Goal: Information Seeking & Learning: Learn about a topic

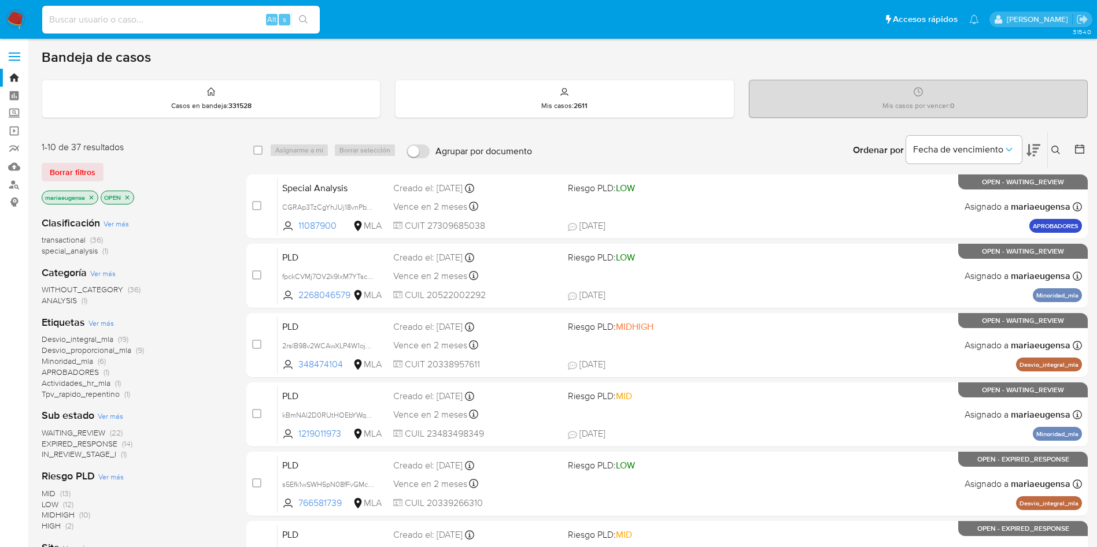
click at [95, 18] on input at bounding box center [180, 19] width 277 height 15
paste input "657784944"
type input "657784944"
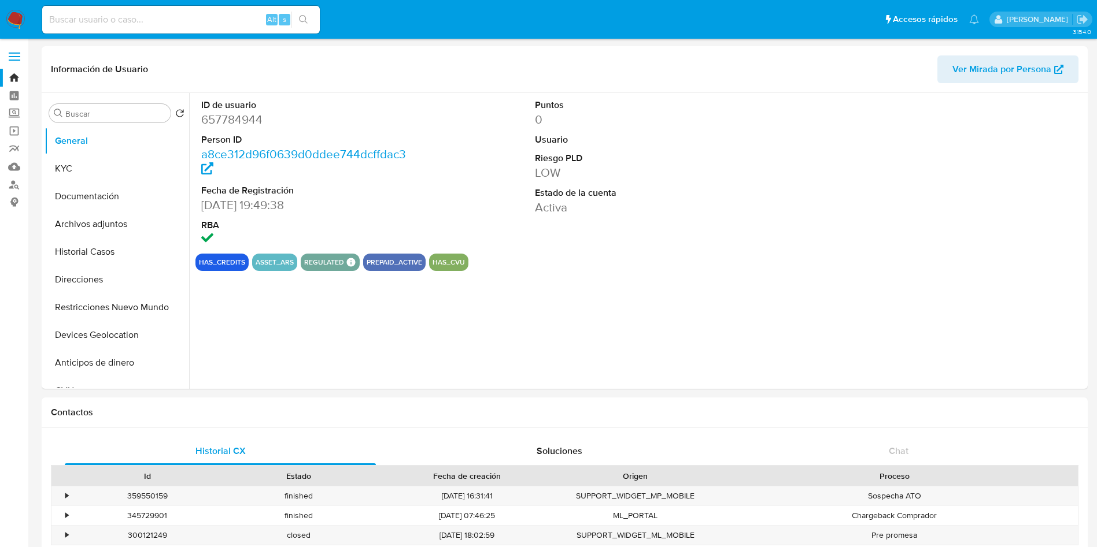
select select "10"
click at [220, 116] on dd "657784944" at bounding box center [306, 120] width 211 height 16
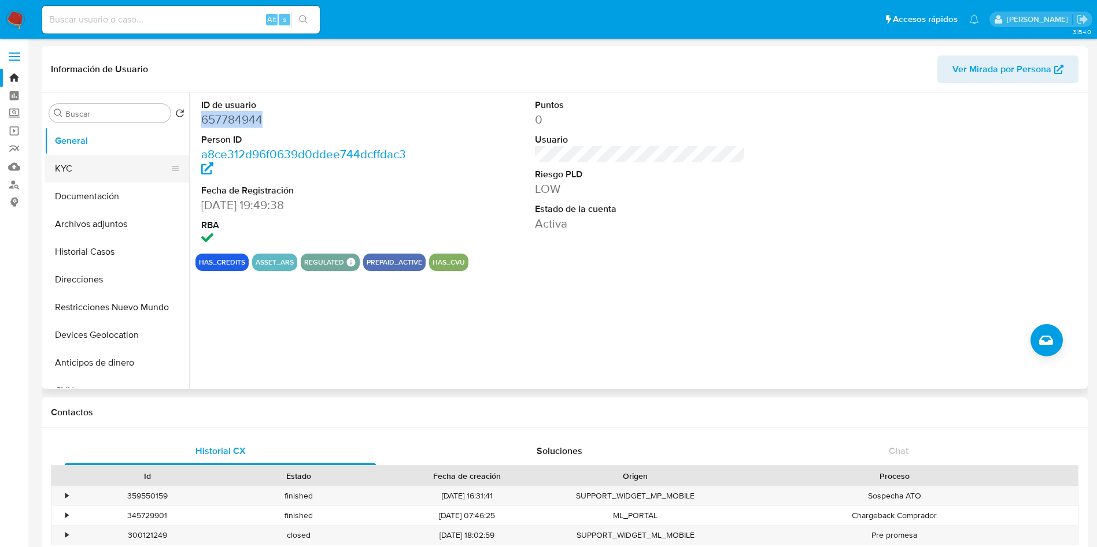
click at [103, 162] on button "KYC" at bounding box center [112, 169] width 135 height 28
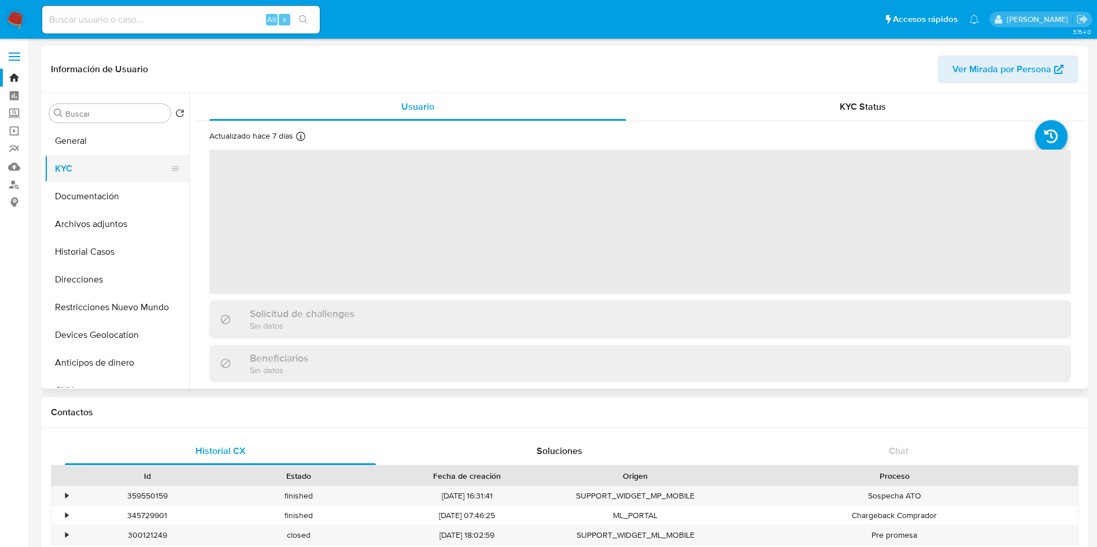
click at [108, 166] on button "KYC" at bounding box center [112, 169] width 135 height 28
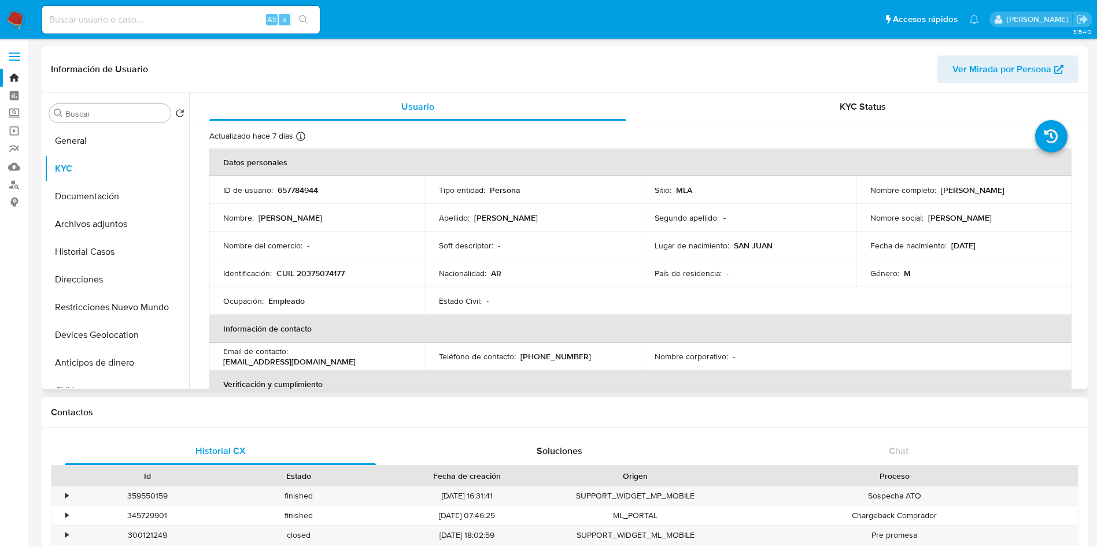
click at [316, 270] on p "CUIL 20375074177" at bounding box center [310, 273] width 68 height 10
click at [316, 269] on p "CUIL 20375074177" at bounding box center [310, 273] width 68 height 10
copy p "20375074177"
click at [311, 278] on p "CUIL 20375074177" at bounding box center [310, 273] width 68 height 10
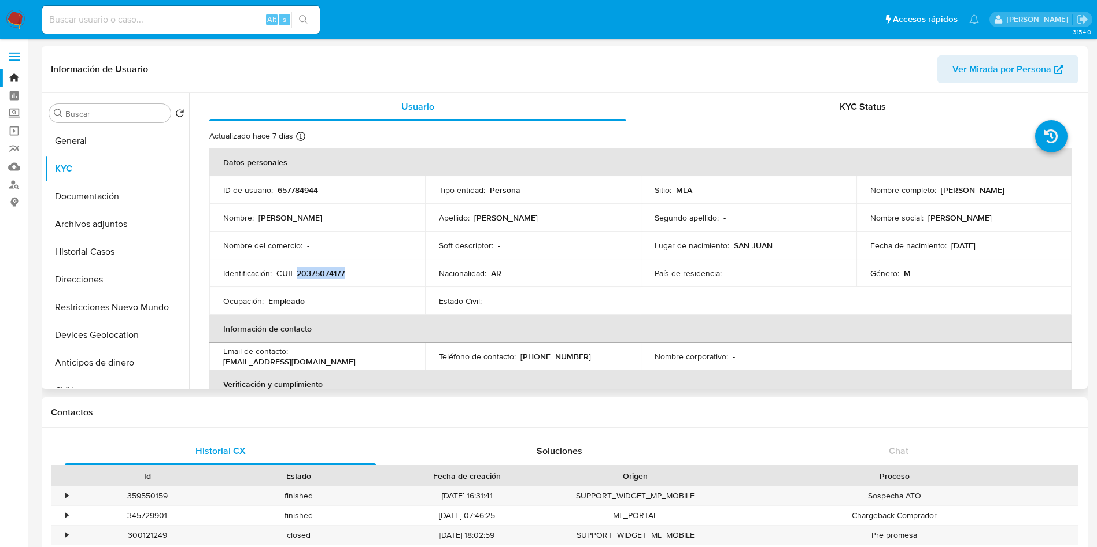
copy p "20375074177"
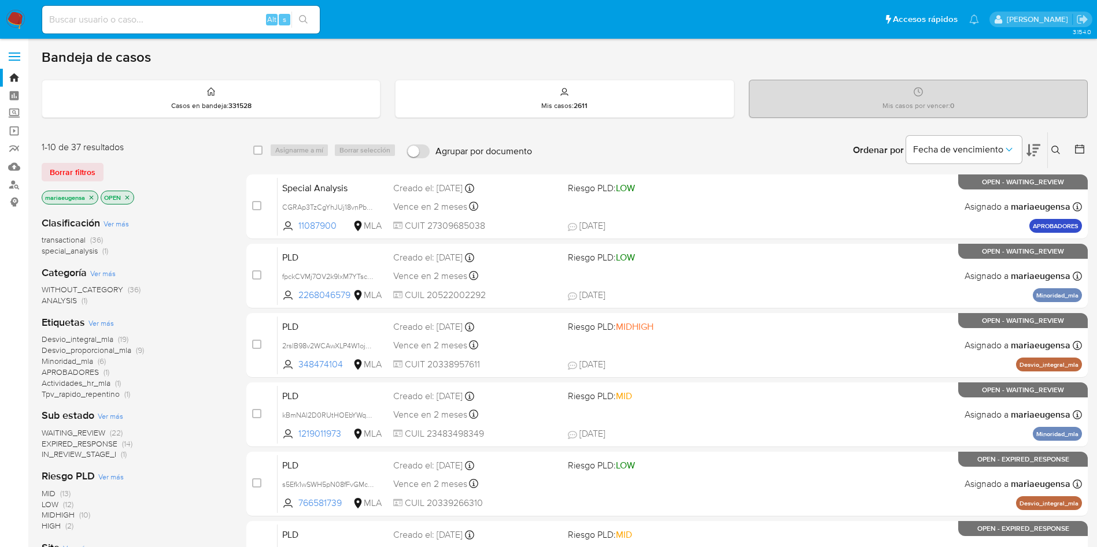
drag, startPoint x: 205, startPoint y: 9, endPoint x: 201, endPoint y: 21, distance: 13.3
click at [204, 14] on div "Alt s" at bounding box center [180, 20] width 277 height 28
click at [201, 21] on input at bounding box center [180, 19] width 277 height 15
click at [193, 24] on input at bounding box center [180, 19] width 277 height 15
click at [193, 25] on input at bounding box center [180, 19] width 277 height 15
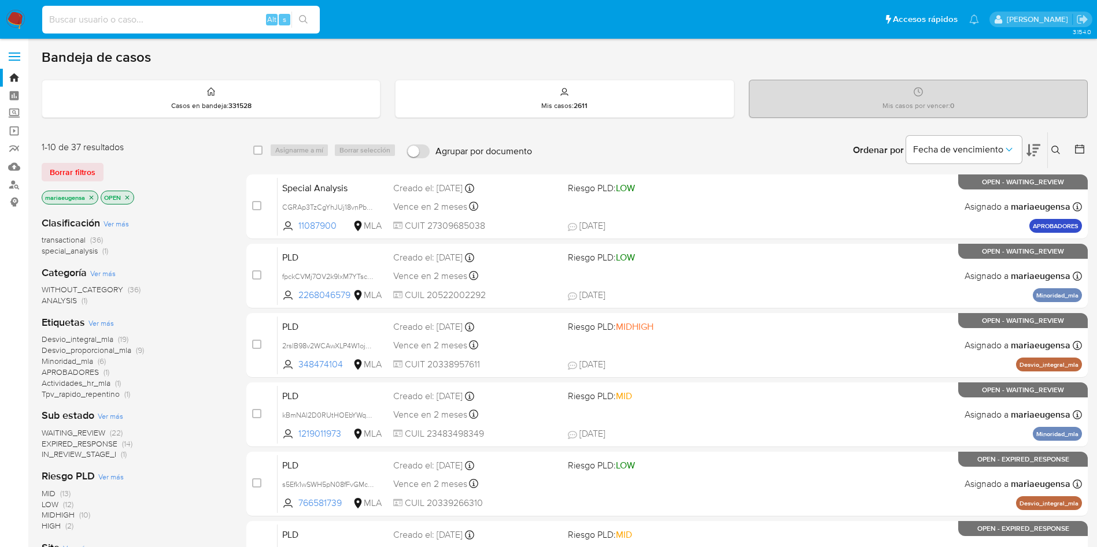
click at [193, 25] on input at bounding box center [180, 19] width 277 height 15
drag, startPoint x: 165, startPoint y: 7, endPoint x: 161, endPoint y: 20, distance: 13.3
click at [165, 8] on div "Alt s" at bounding box center [180, 20] width 277 height 28
click at [161, 21] on input at bounding box center [180, 19] width 277 height 15
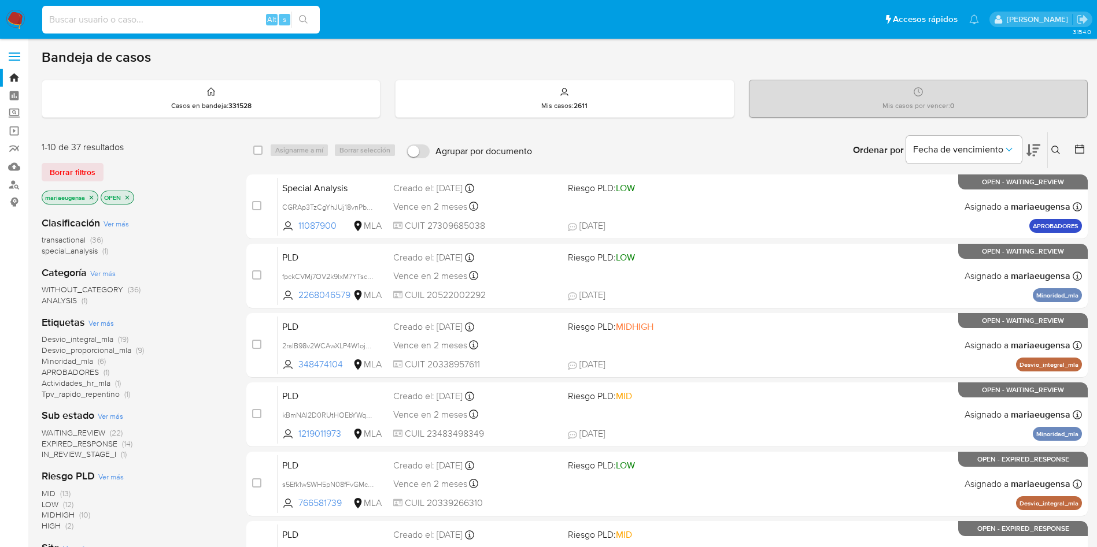
click at [161, 21] on input at bounding box center [180, 19] width 277 height 15
click at [182, 24] on input at bounding box center [180, 19] width 277 height 15
click at [191, 12] on input at bounding box center [180, 19] width 277 height 15
click at [192, 13] on input at bounding box center [180, 19] width 277 height 15
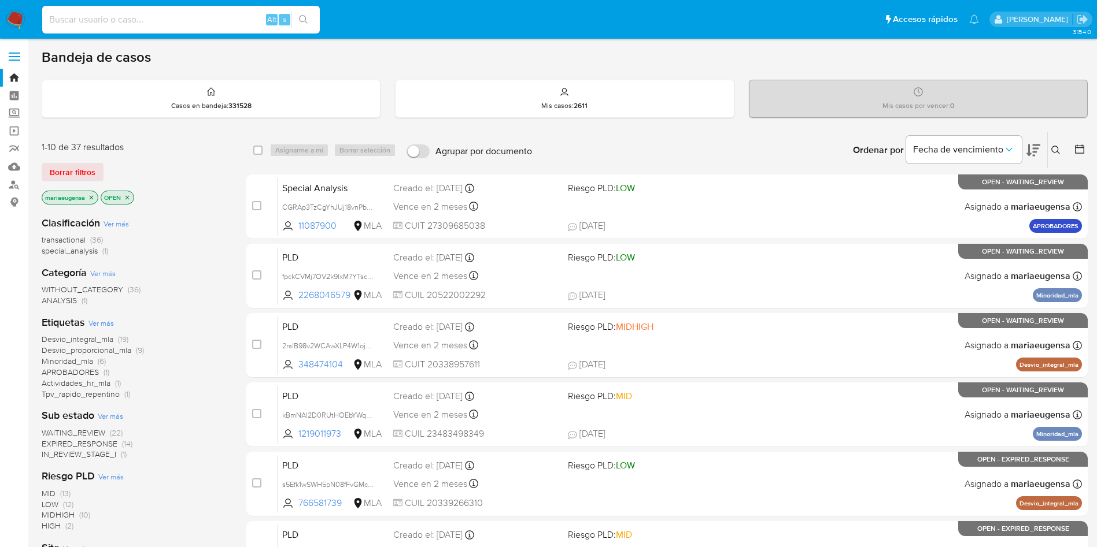
click at [192, 14] on input at bounding box center [180, 19] width 277 height 15
paste input "JcopqA0bL8fRhZtqhY4dqqtq"
type input "JcopqA0bL8fRhZtqhY4dqqtq"
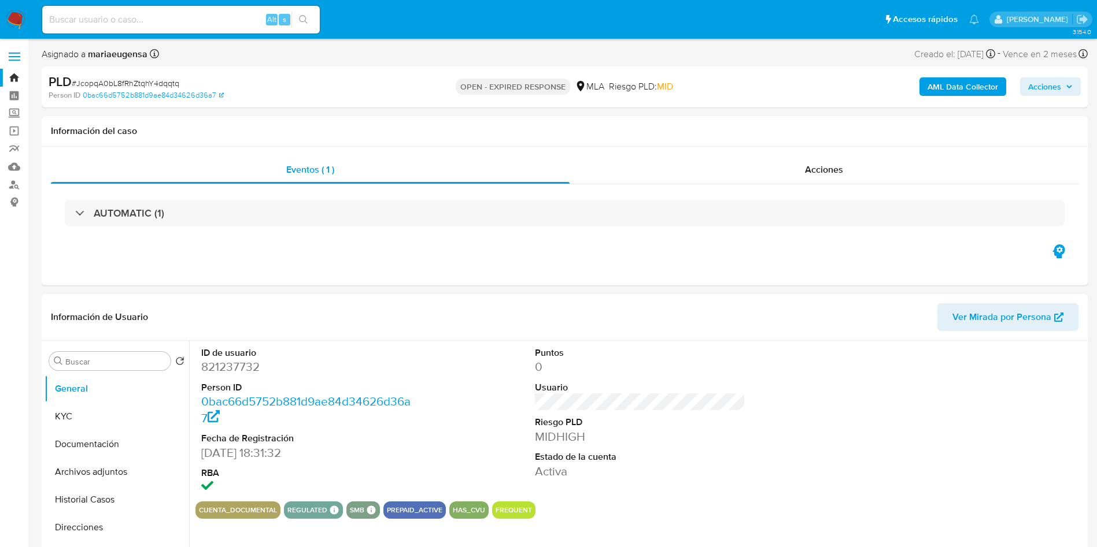
select select "10"
click at [16, 11] on img at bounding box center [16, 20] width 20 height 20
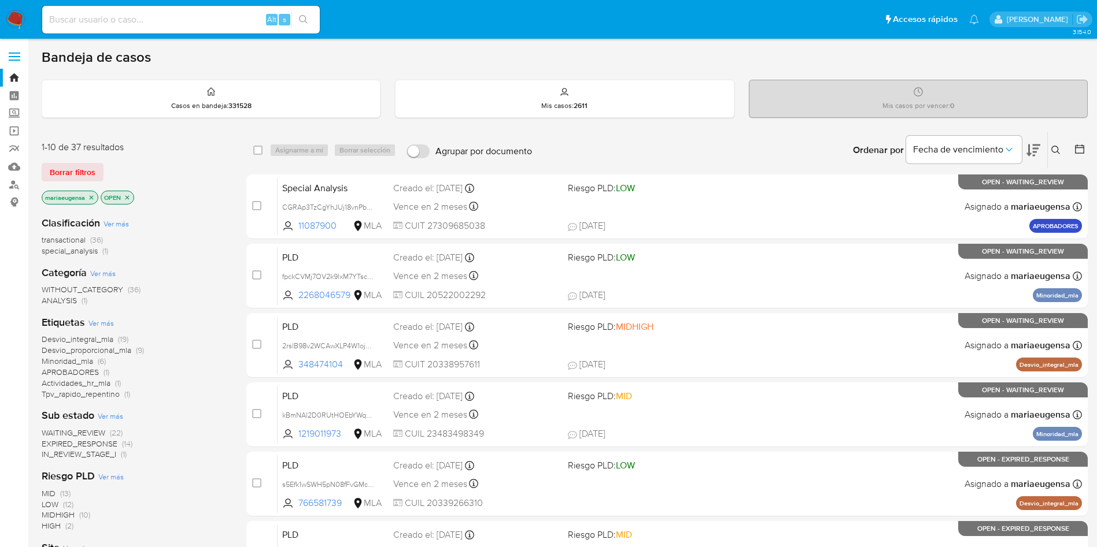
click at [1057, 151] on icon at bounding box center [1055, 150] width 9 height 9
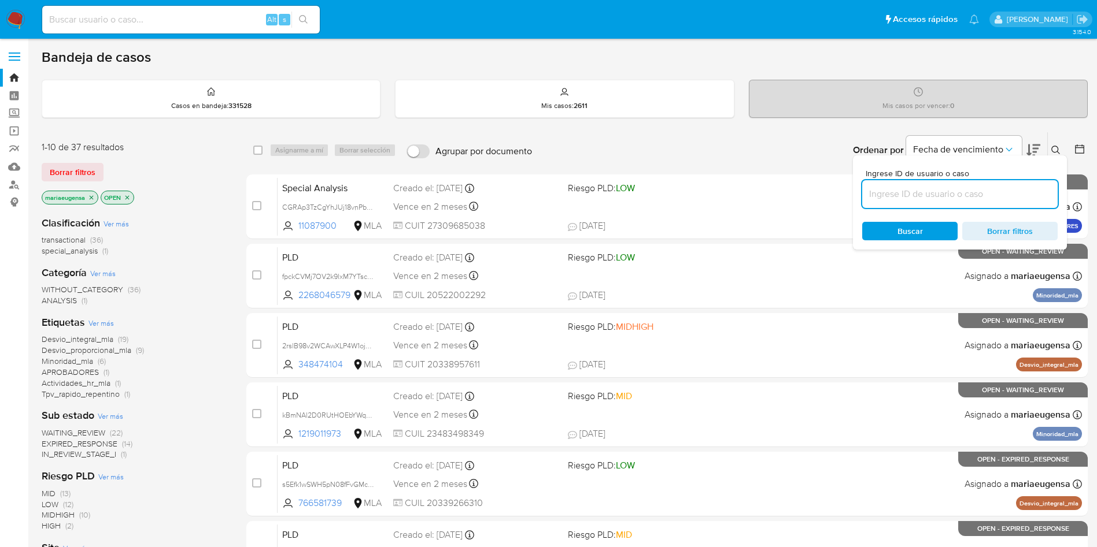
click at [971, 195] on input at bounding box center [959, 194] width 195 height 15
type input "JcopqA0bL8fRhZtqhY4dqqtq"
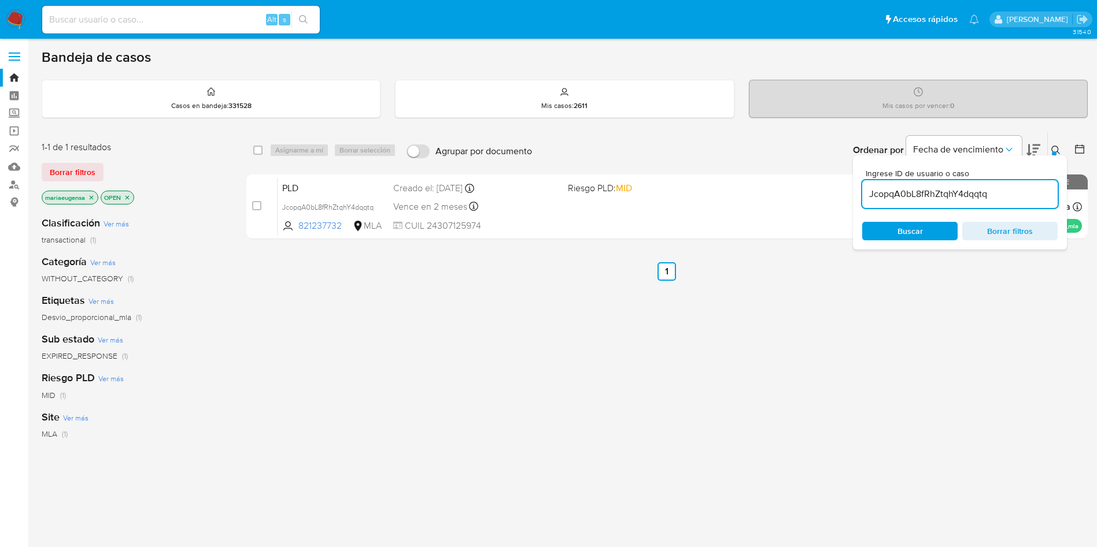
click at [1057, 153] on icon at bounding box center [1055, 150] width 9 height 9
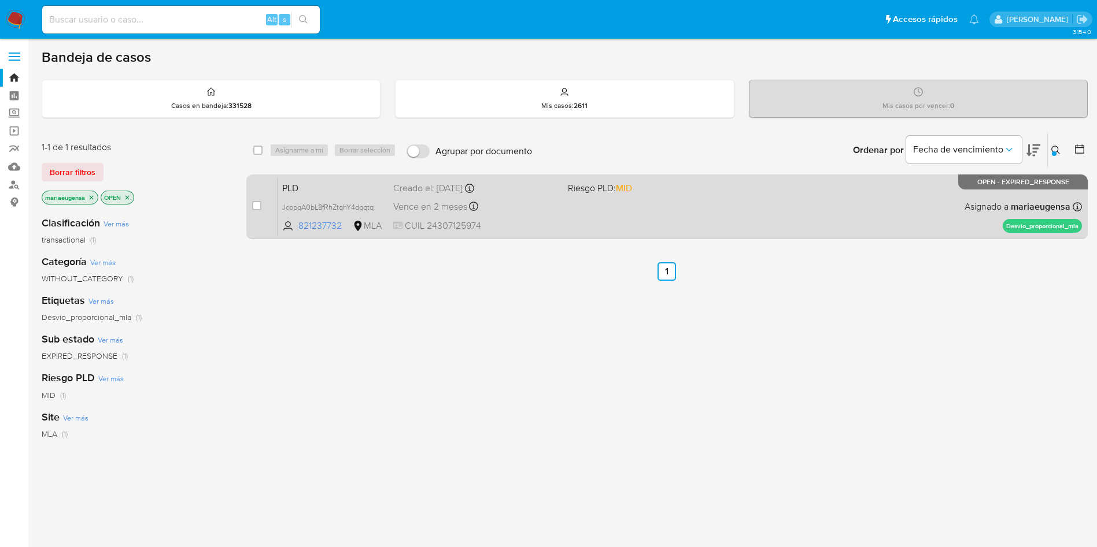
click at [262, 205] on div "case-item-checkbox No es posible asignar el caso" at bounding box center [264, 206] width 25 height 58
click at [257, 202] on input "checkbox" at bounding box center [256, 205] width 9 height 9
checkbox input "true"
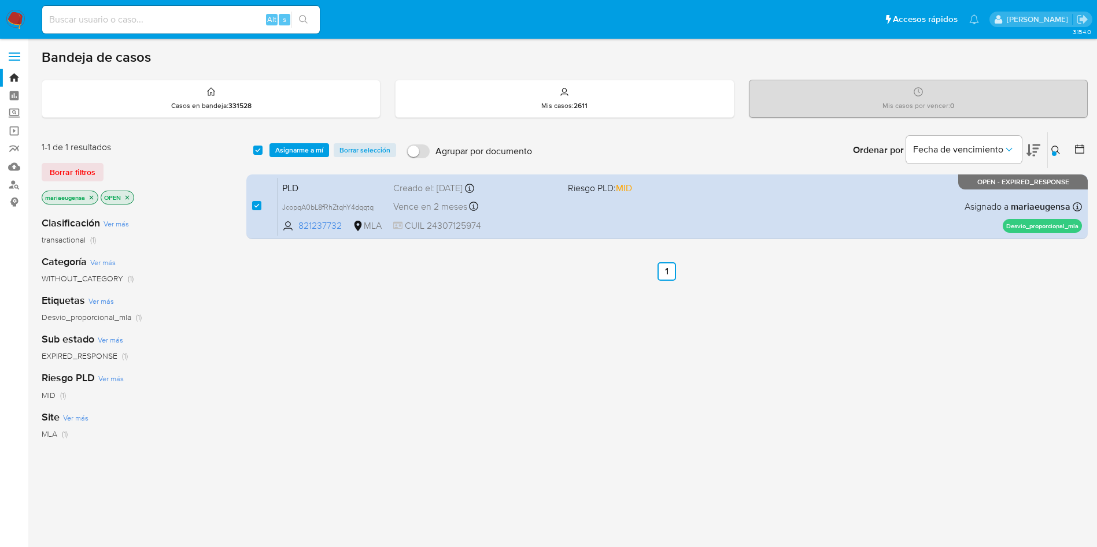
click at [317, 142] on div "select-all-cases-checkbox Asignarme a mí Borrar selección Agrupar por documento…" at bounding box center [666, 150] width 841 height 36
click at [319, 146] on span "Asignarme a mí" at bounding box center [299, 151] width 48 height 12
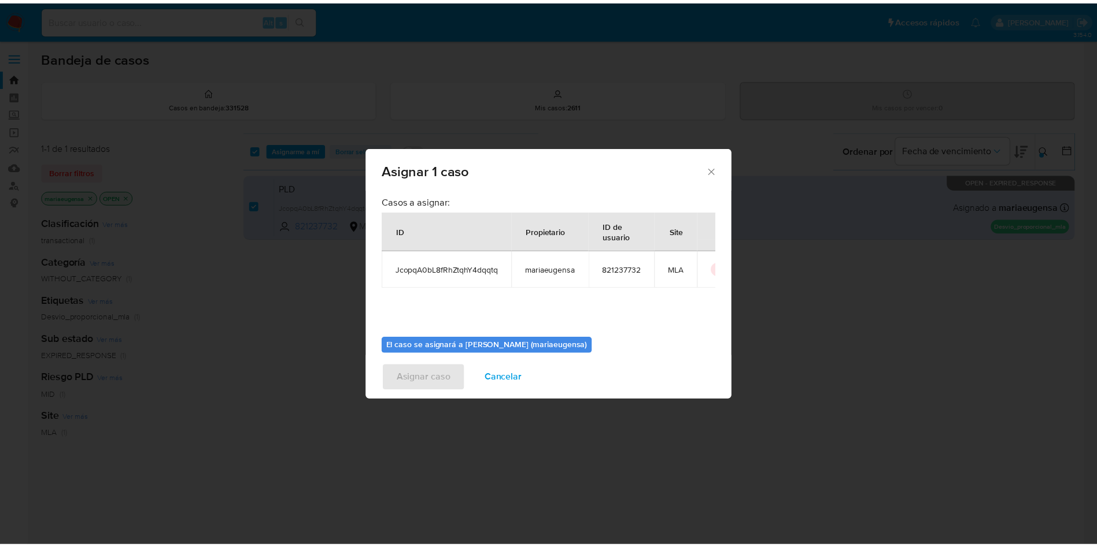
scroll to position [60, 0]
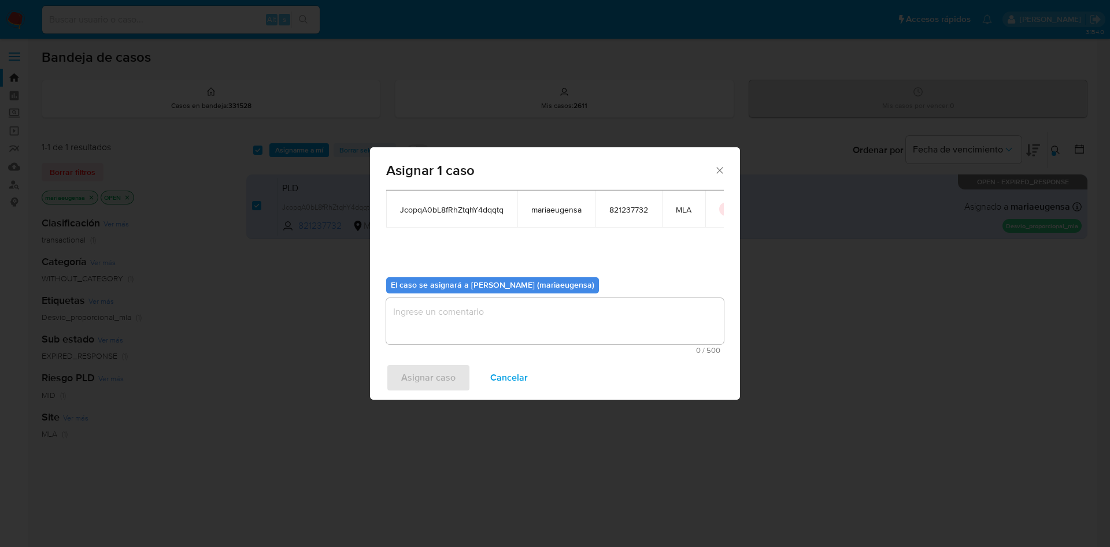
click at [432, 314] on textarea "assign-modal" at bounding box center [555, 321] width 338 height 46
click at [423, 374] on span "Asignar caso" at bounding box center [428, 377] width 54 height 25
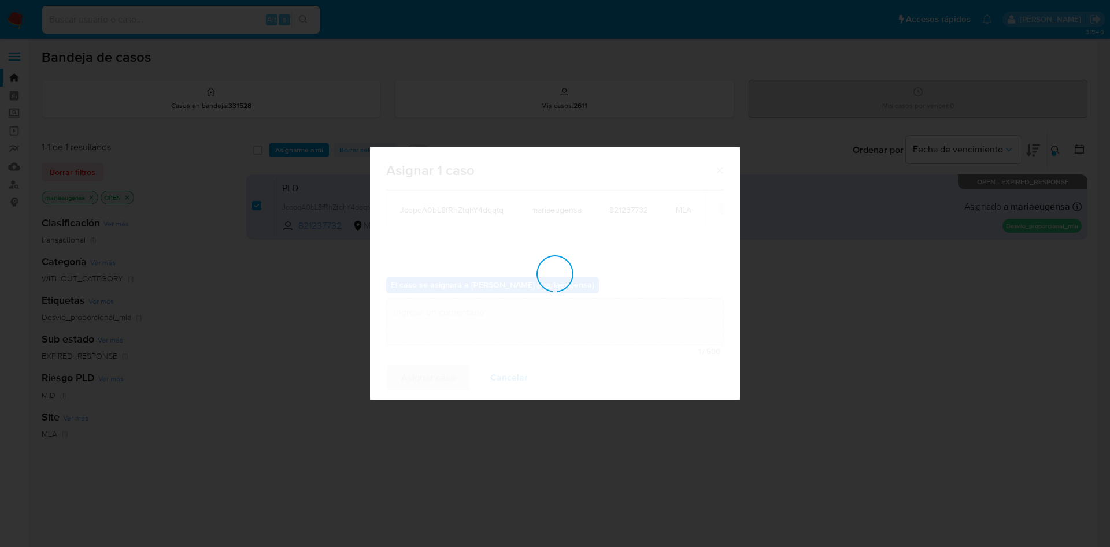
checkbox input "false"
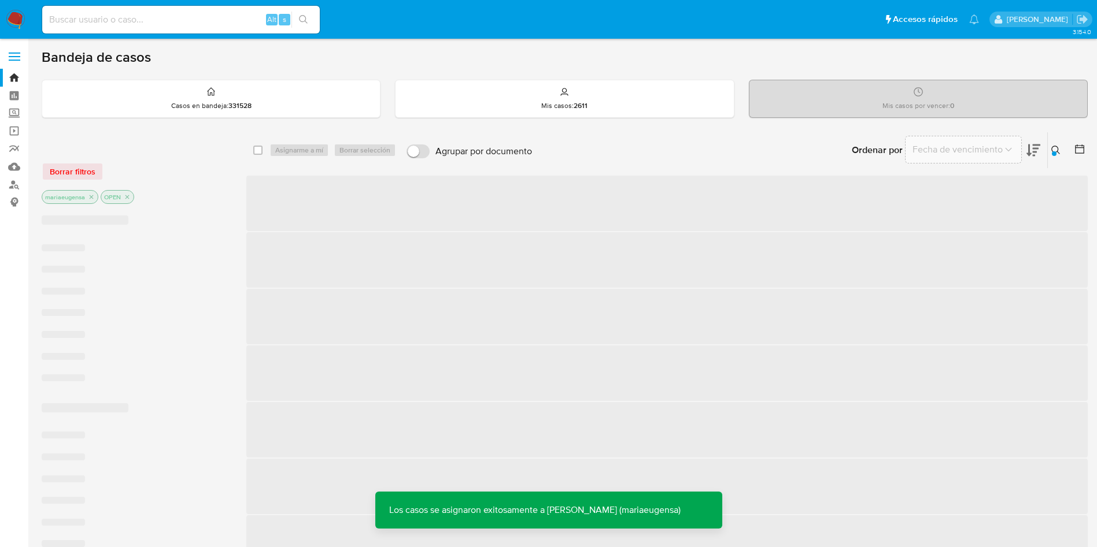
click at [231, 9] on div "Alt s" at bounding box center [180, 20] width 277 height 28
click at [225, 13] on input at bounding box center [180, 19] width 277 height 15
paste input "JcopqA0bL8fRhZtqhY4dqqtq"
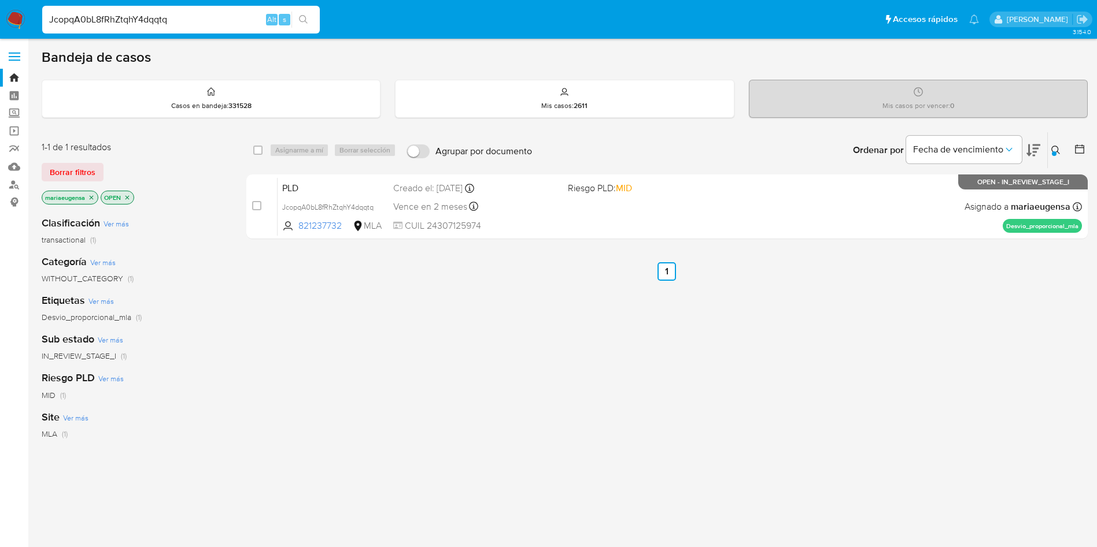
type input "JcopqA0bL8fRhZtqhY4dqqtq"
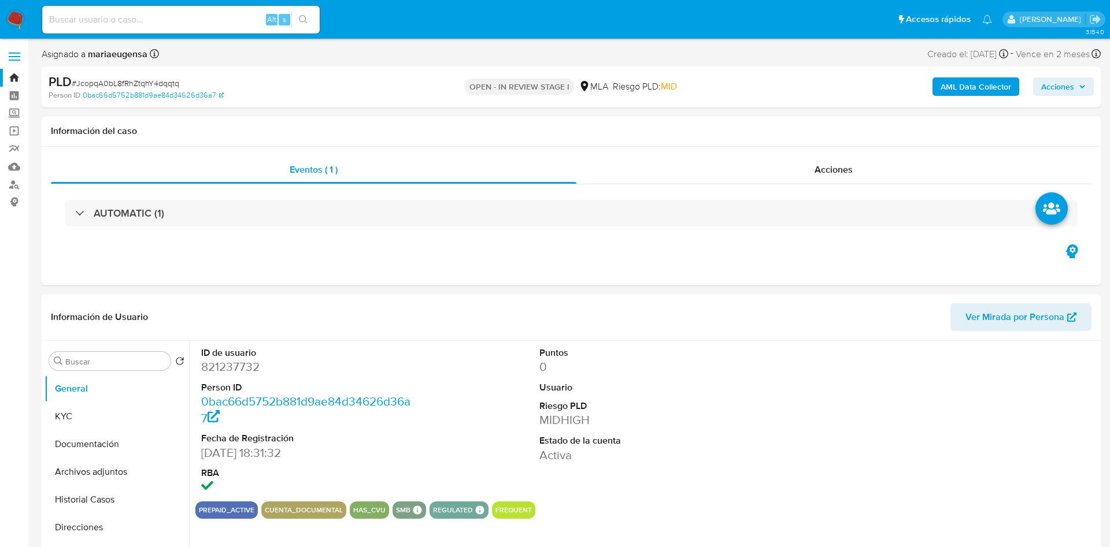
select select "10"
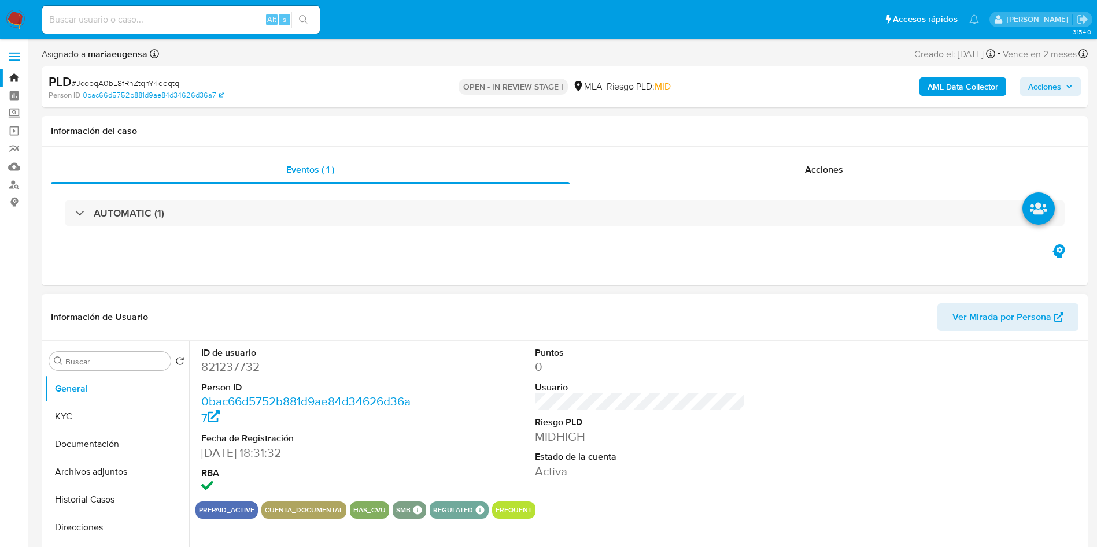
click at [225, 371] on dd "821237732" at bounding box center [306, 367] width 211 height 16
copy dd "821237732"
click at [230, 364] on dd "821237732" at bounding box center [306, 367] width 211 height 16
click at [230, 363] on dd "821237732" at bounding box center [306, 367] width 211 height 16
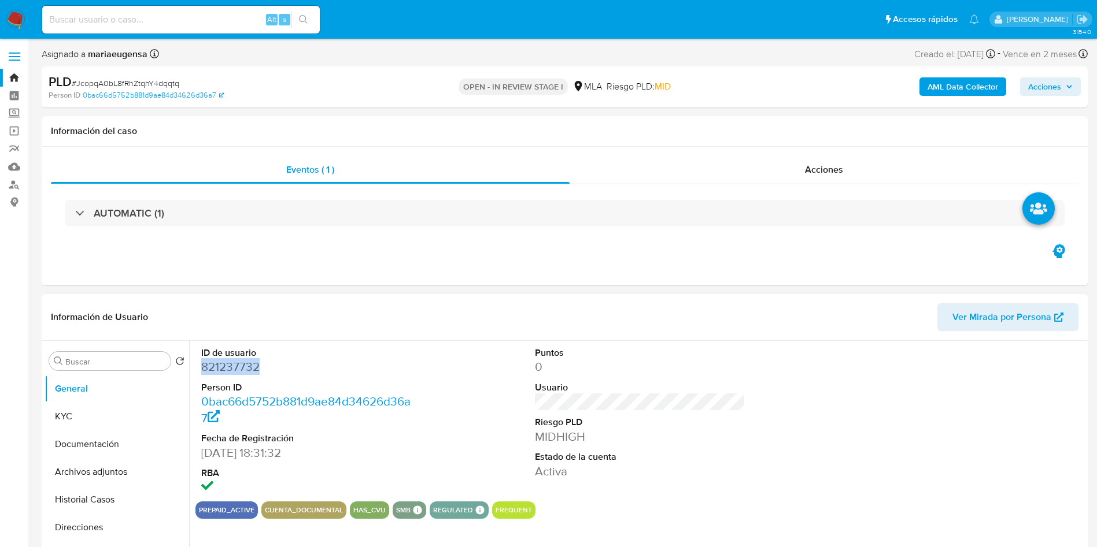
copy dd "821237732"
click at [149, 76] on div "PLD # JcopqA0bL8fRhZtqhY4dqqtq" at bounding box center [219, 81] width 340 height 17
click at [149, 87] on span "# JcopqA0bL8fRhZtqhY4dqqtq" at bounding box center [126, 83] width 108 height 12
copy span "JcopqA0bL8fRhZtqhY4dqqtq"
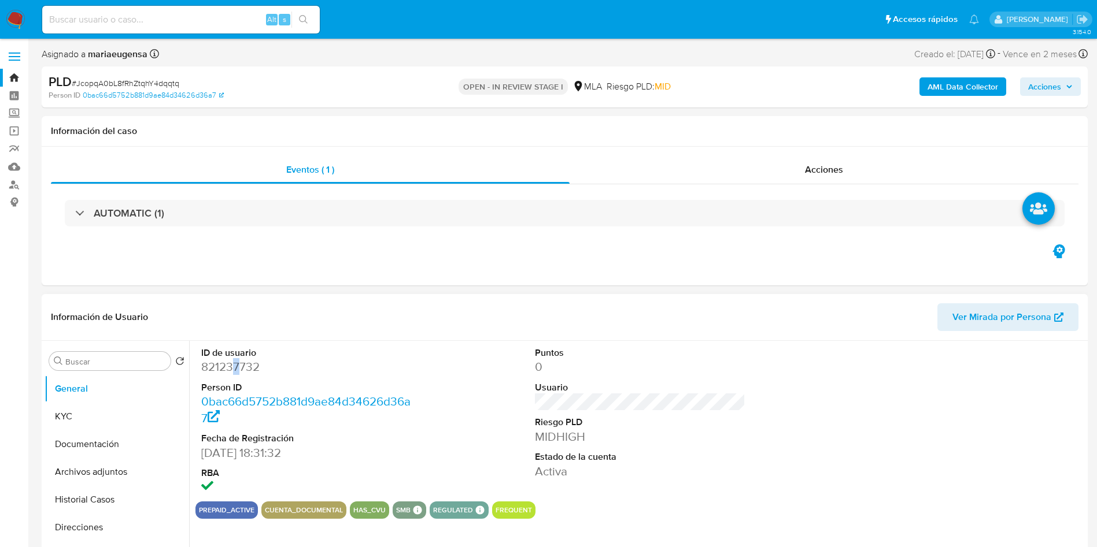
click at [235, 367] on dd "821237732" at bounding box center [306, 367] width 211 height 16
click at [235, 366] on dd "821237732" at bounding box center [306, 367] width 211 height 16
copy dd "7"
click at [235, 366] on dd "821237732" at bounding box center [306, 367] width 211 height 16
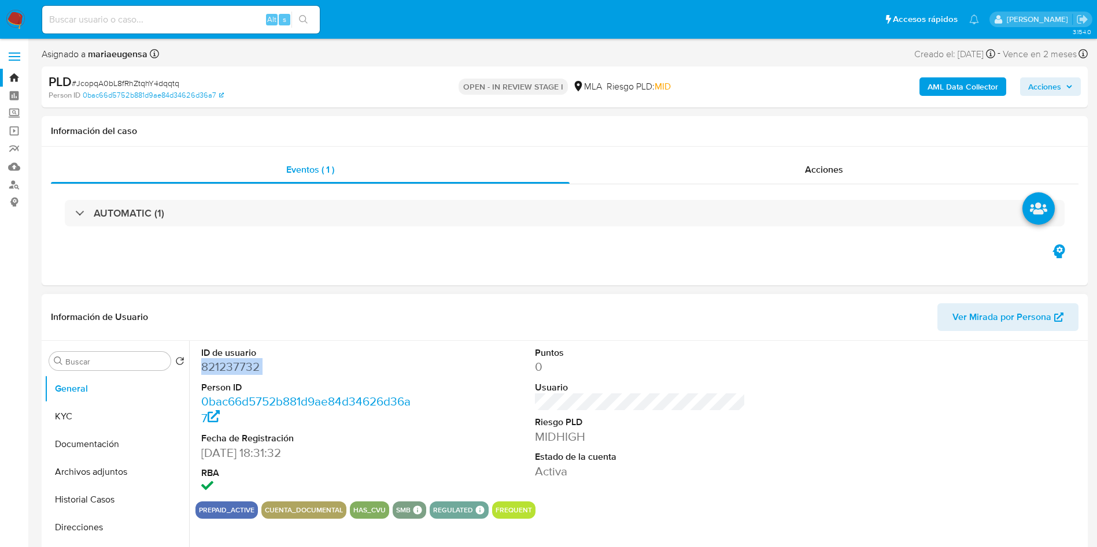
copy dd "821237732"
click at [120, 403] on button "KYC" at bounding box center [112, 417] width 135 height 28
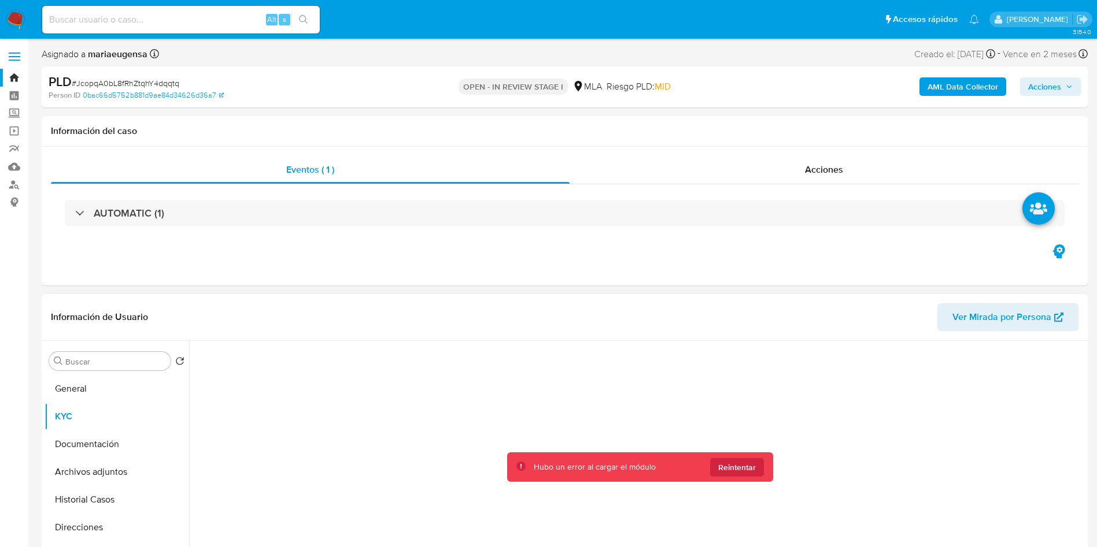
click at [727, 455] on div "Hubo un error al cargar el módulo Reintentar" at bounding box center [640, 467] width 266 height 29
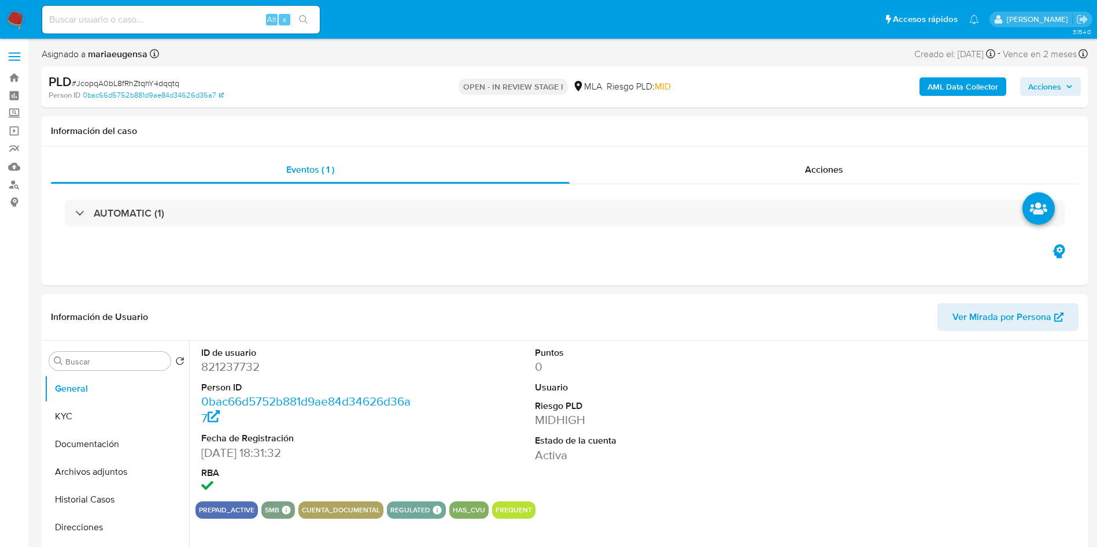
select select "10"
click at [653, 303] on header "Información de Usuario Ver Mirada por Persona" at bounding box center [564, 317] width 1027 height 28
click at [156, 83] on span "# JcopqA0bL8fRhZtqhY4dqqtq" at bounding box center [126, 83] width 108 height 12
copy span "JcopqA0bL8fRhZtqhY4dqqtq"
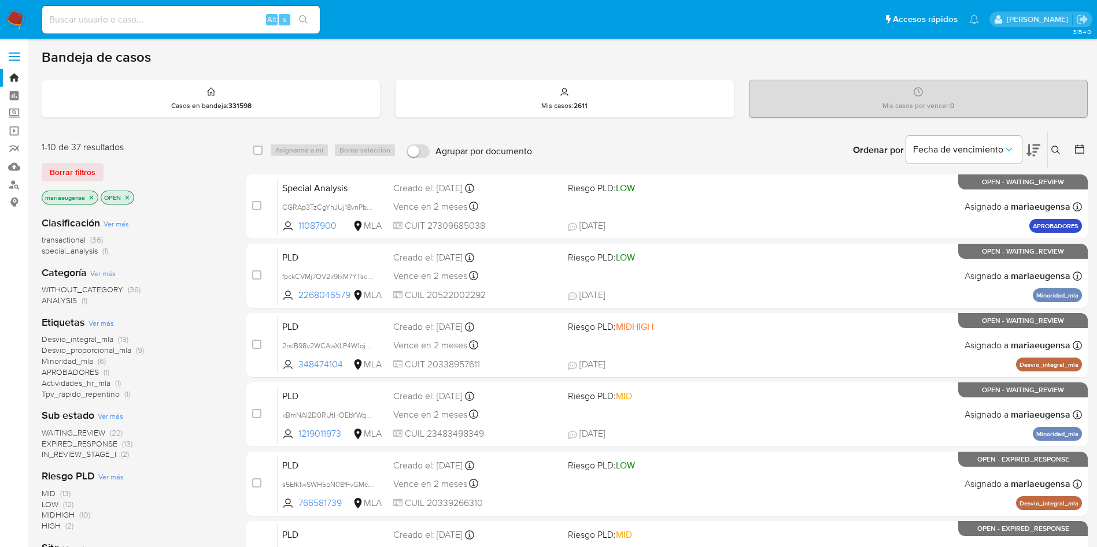
click at [182, 25] on input at bounding box center [180, 19] width 277 height 15
paste input "JcopqA0bL8fRhZtqhY4dqqtq"
type input "JcopqA0bL8fRhZtqhY4dqqtq"
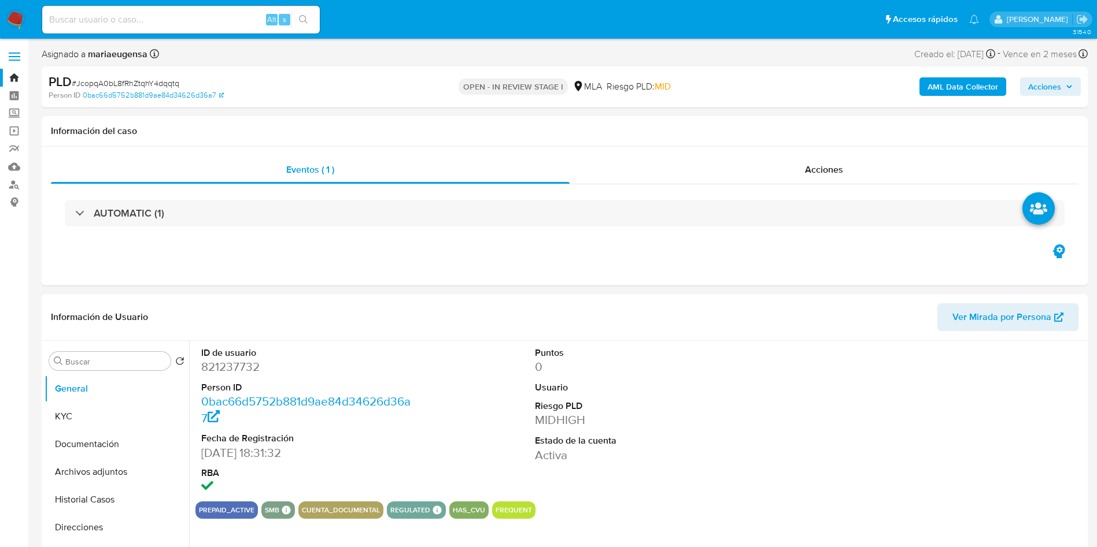
select select "10"
click at [149, 80] on span "# JcopqA0bL8fRhZtqhY4dqqtq" at bounding box center [126, 83] width 108 height 12
click at [149, 79] on span "# JcopqA0bL8fRhZtqhY4dqqtq" at bounding box center [126, 83] width 108 height 12
copy span "JcopqA0bL8fRhZtqhY4dqqtq"
click at [12, 184] on link "Buscador de personas" at bounding box center [69, 185] width 138 height 18
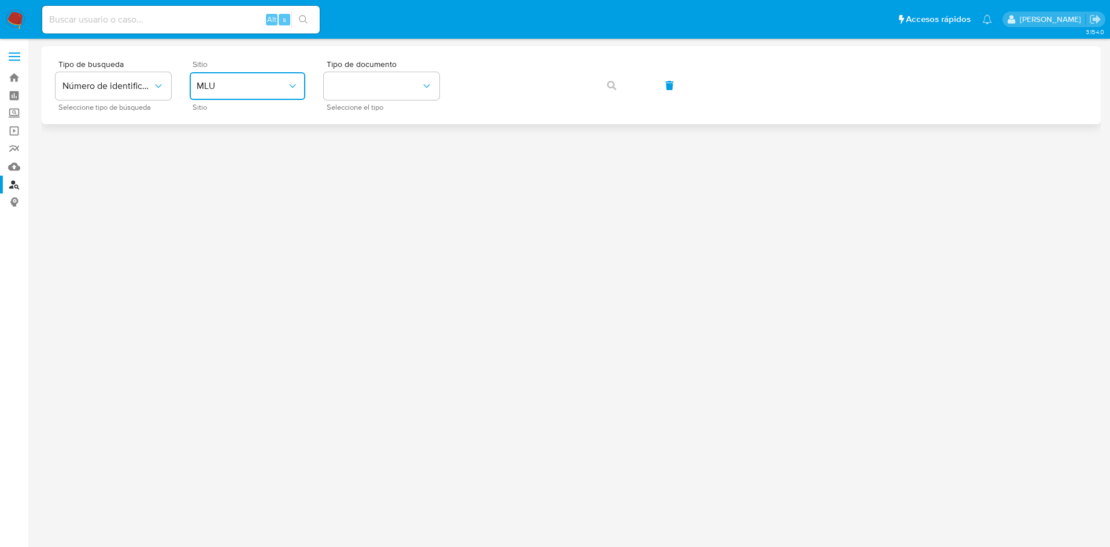
click at [290, 80] on icon "site_id" at bounding box center [293, 86] width 12 height 12
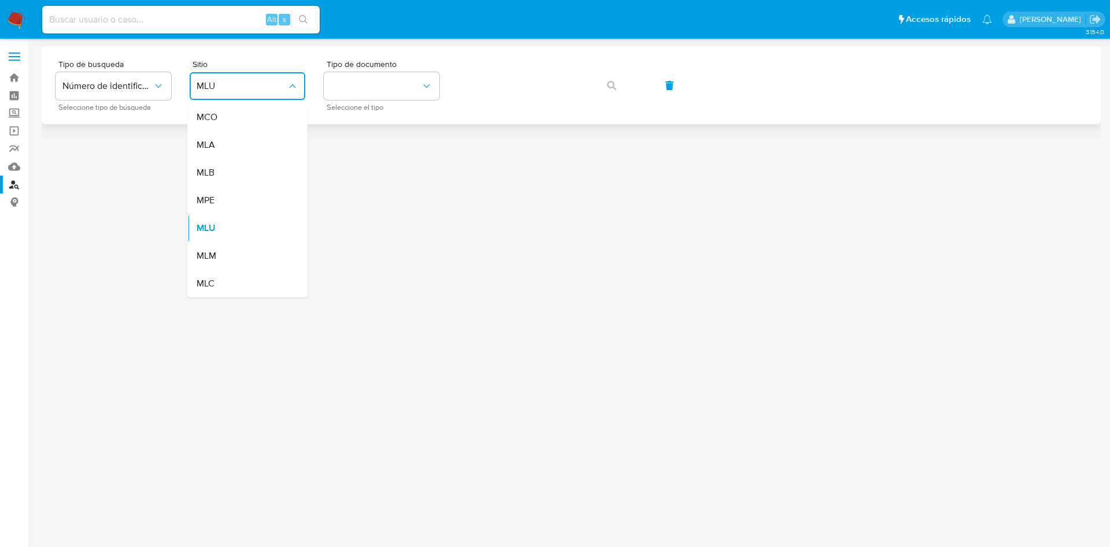
drag, startPoint x: 267, startPoint y: 147, endPoint x: 309, endPoint y: 120, distance: 49.9
click at [268, 145] on div "MLA" at bounding box center [244, 145] width 95 height 28
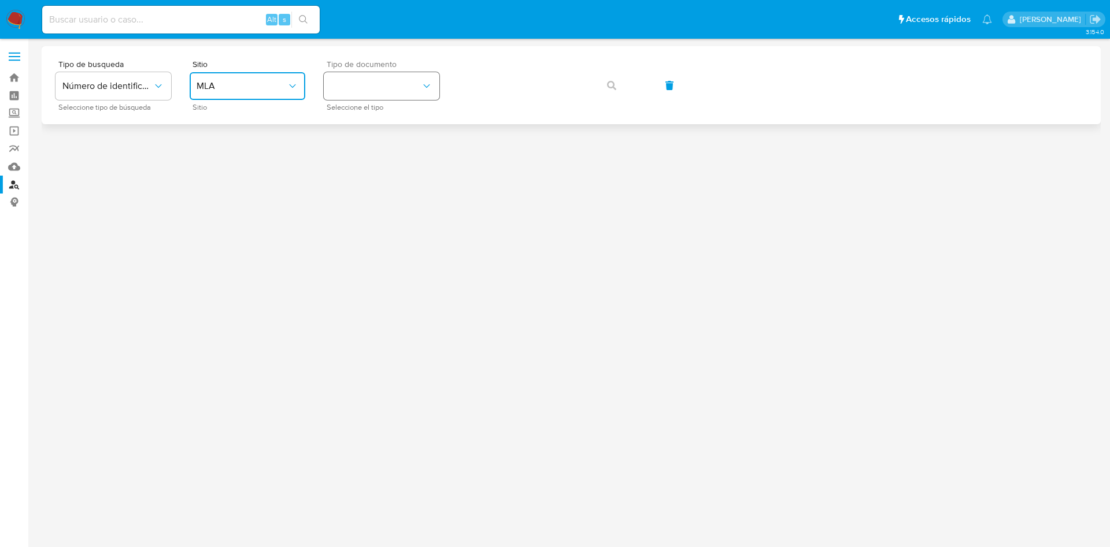
click at [365, 92] on button "identificationType" at bounding box center [382, 86] width 116 height 28
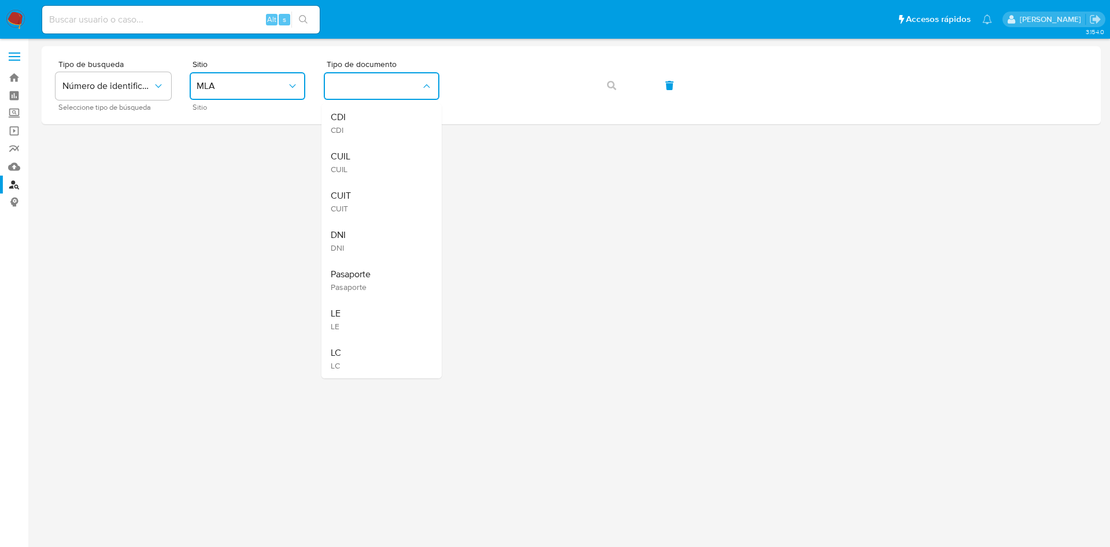
drag, startPoint x: 360, startPoint y: 187, endPoint x: 420, endPoint y: 141, distance: 75.8
click at [365, 183] on div "CUIT CUIT" at bounding box center [378, 201] width 95 height 39
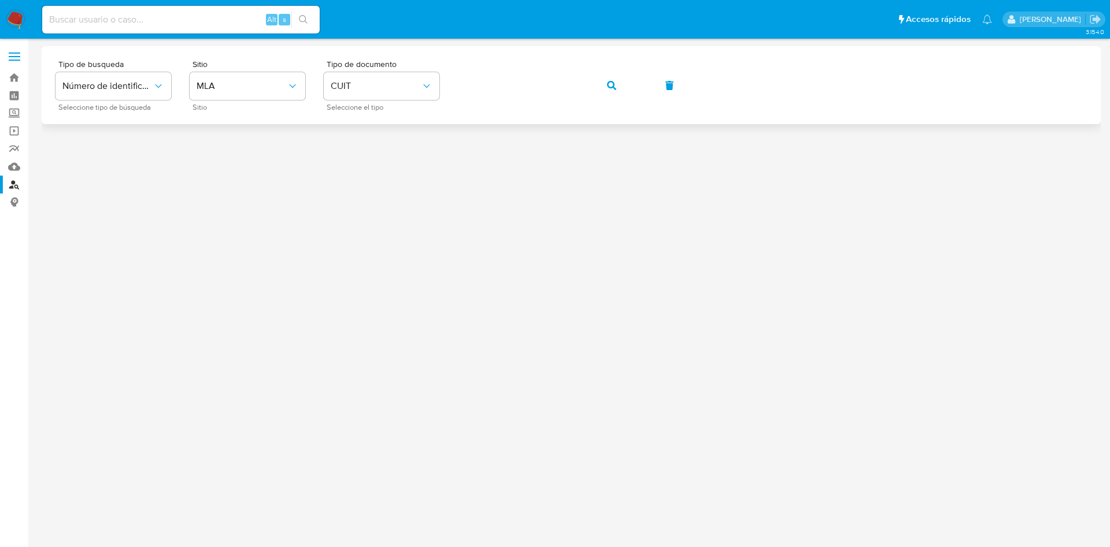
drag, startPoint x: 612, startPoint y: 84, endPoint x: 612, endPoint y: 111, distance: 26.6
click at [612, 84] on icon "button" at bounding box center [611, 85] width 9 height 9
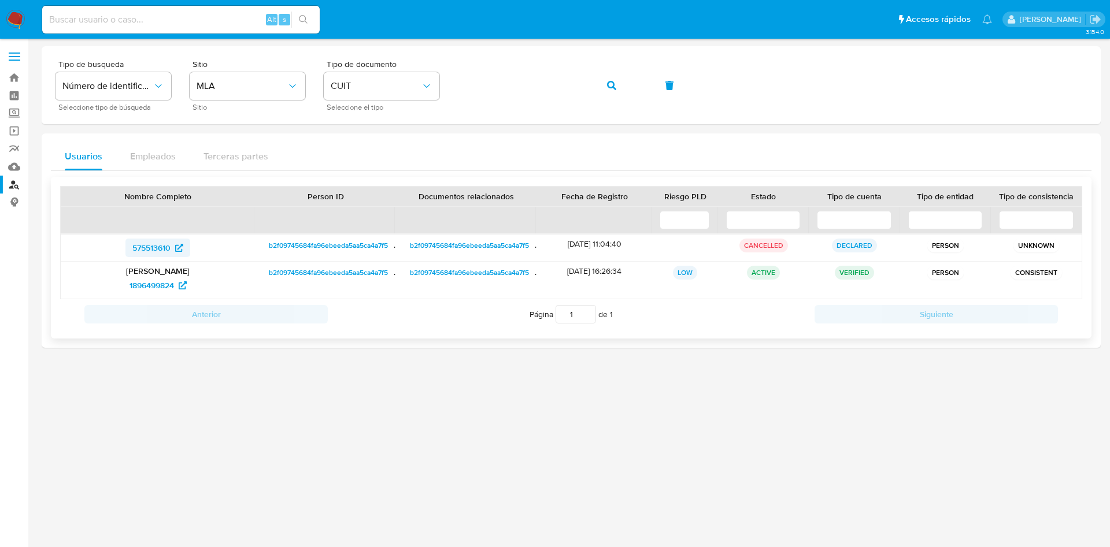
click at [137, 250] on span "575513610" at bounding box center [151, 248] width 38 height 18
click at [153, 282] on span "1896499824" at bounding box center [151, 285] width 45 height 18
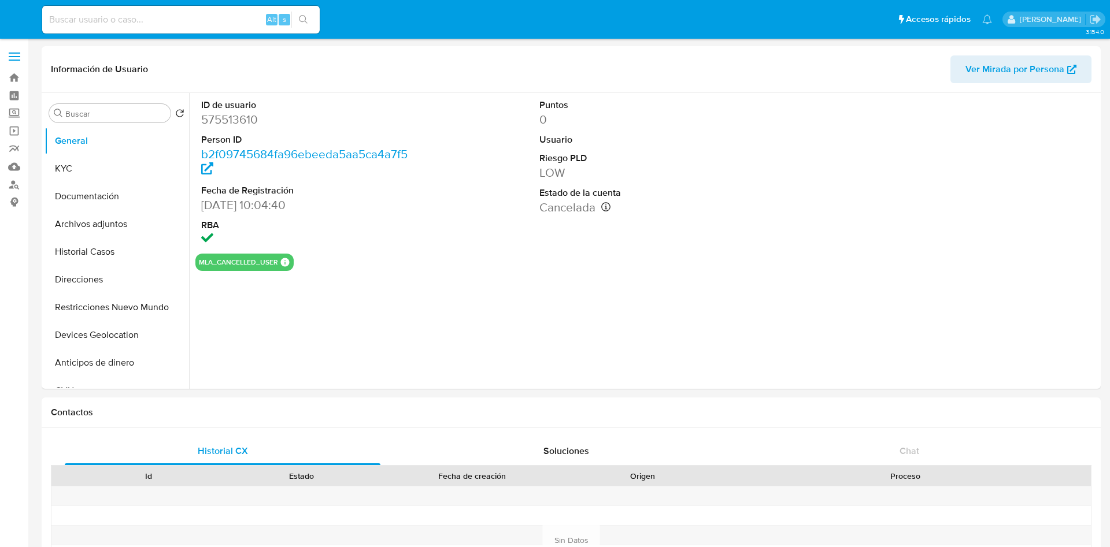
select select "10"
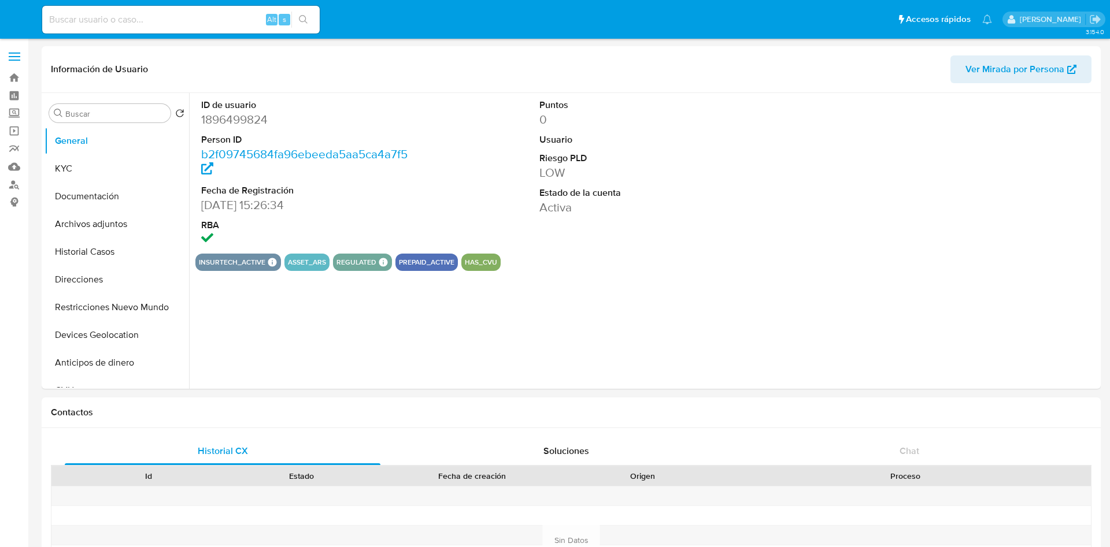
select select "10"
